Goal: Download file/media

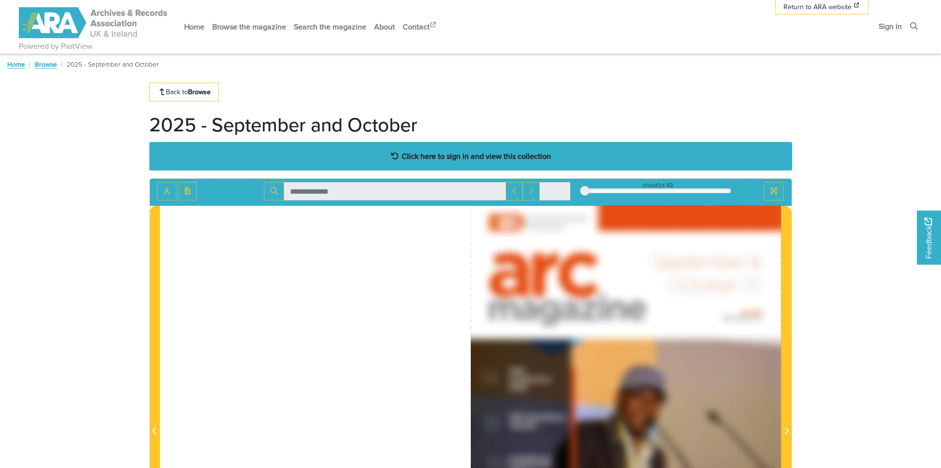
click at [496, 158] on strong "Click here to sign in and view this collection" at bounding box center [475, 156] width 149 height 11
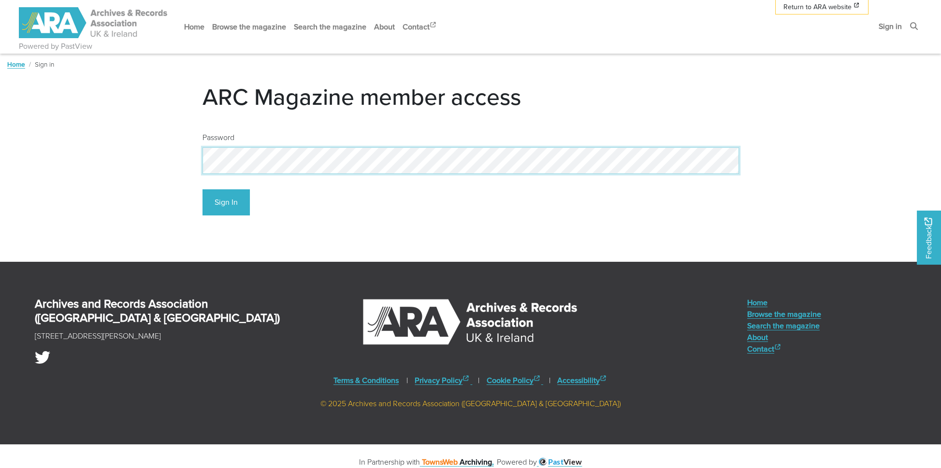
click at [202, 189] on button "Sign In" at bounding box center [225, 202] width 47 height 27
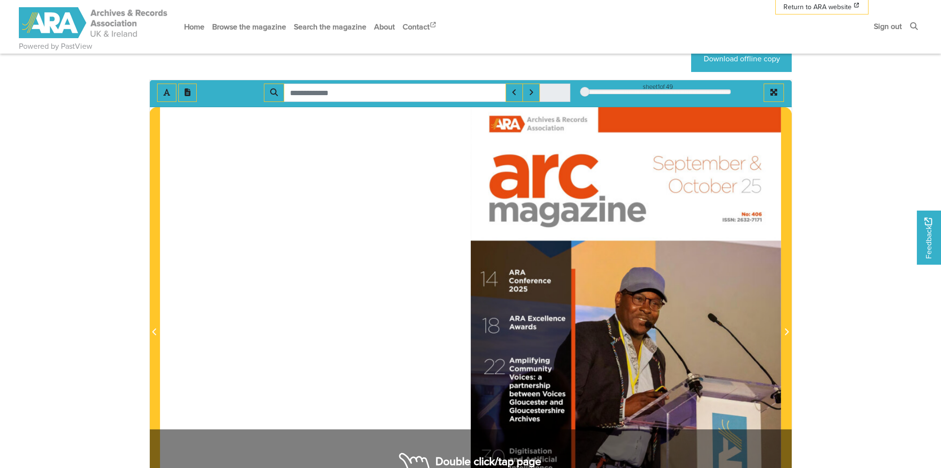
scroll to position [48, 0]
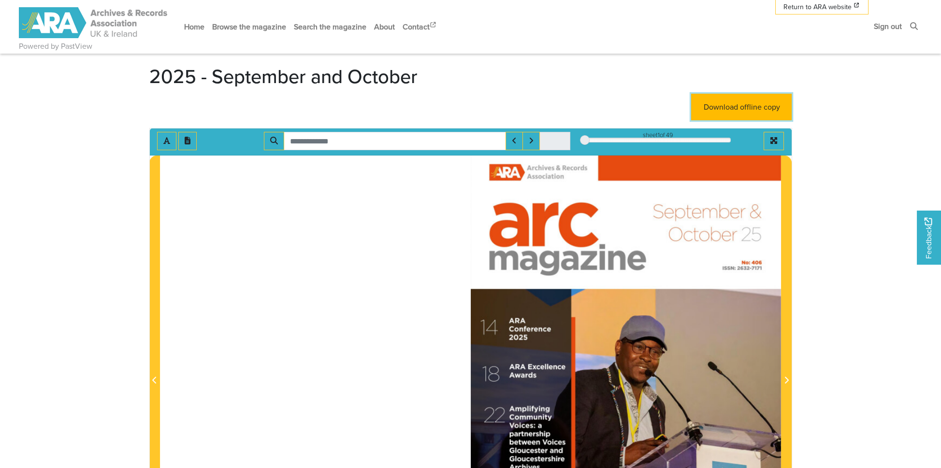
click at [741, 100] on link "Download offline copy" at bounding box center [741, 107] width 100 height 27
